Goal: Navigation & Orientation: Find specific page/section

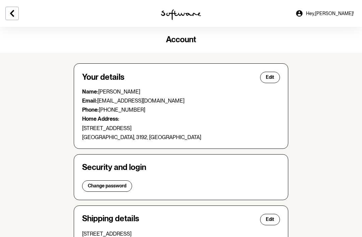
click at [187, 13] on img at bounding box center [181, 14] width 40 height 11
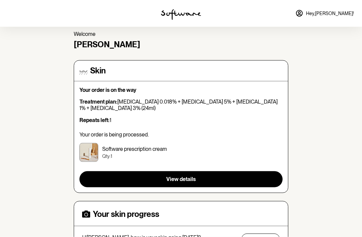
scroll to position [27, 0]
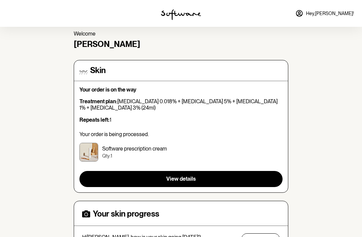
click at [328, 8] on link "Hey, [PERSON_NAME] !" at bounding box center [324, 13] width 67 height 16
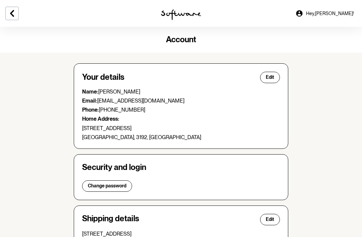
click at [303, 9] on icon at bounding box center [299, 13] width 8 height 8
click at [302, 13] on icon at bounding box center [299, 13] width 6 height 6
click at [195, 11] on img at bounding box center [181, 14] width 40 height 11
